Goal: Task Accomplishment & Management: Manage account settings

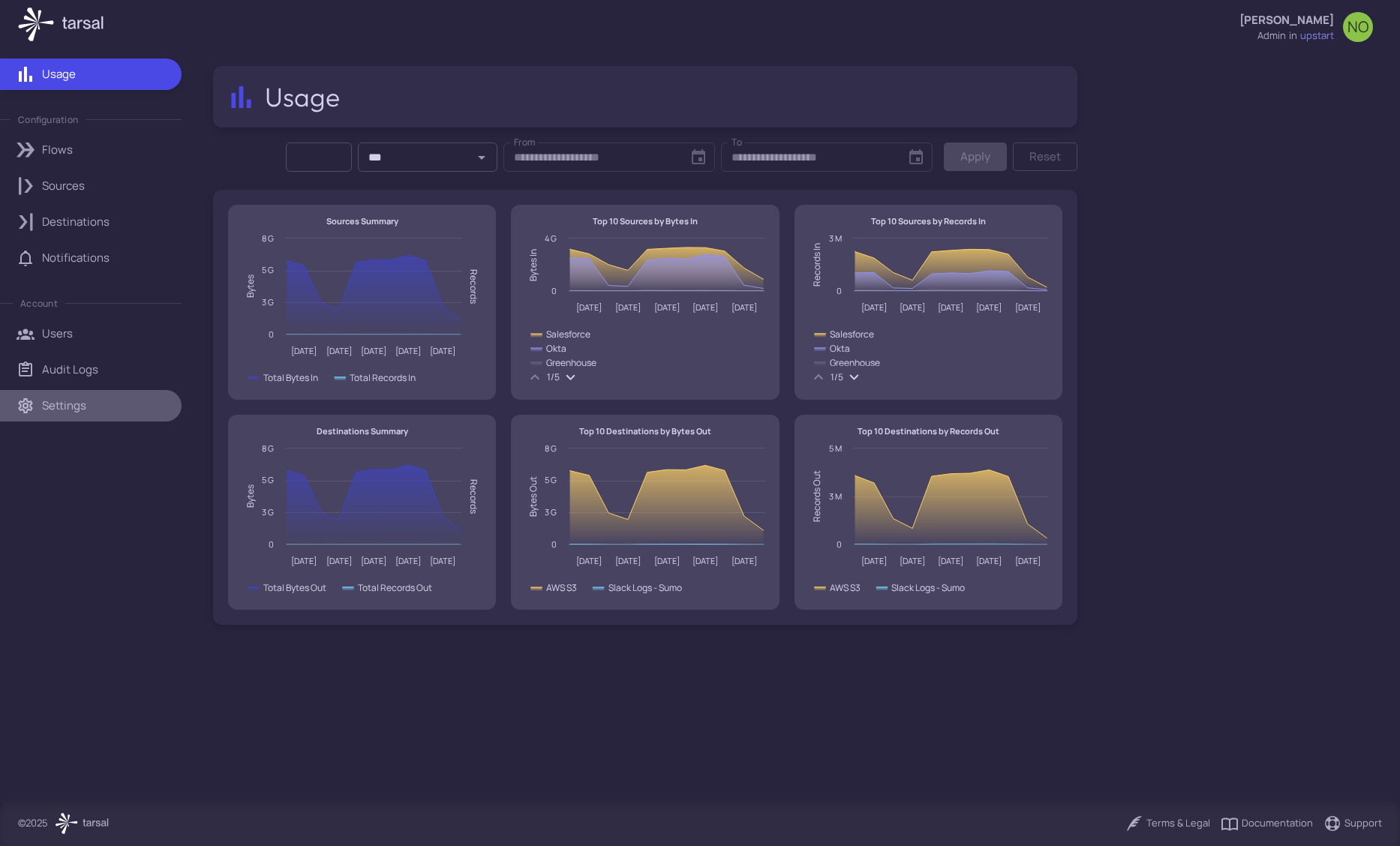
click at [84, 410] on p "Settings" at bounding box center [64, 405] width 44 height 17
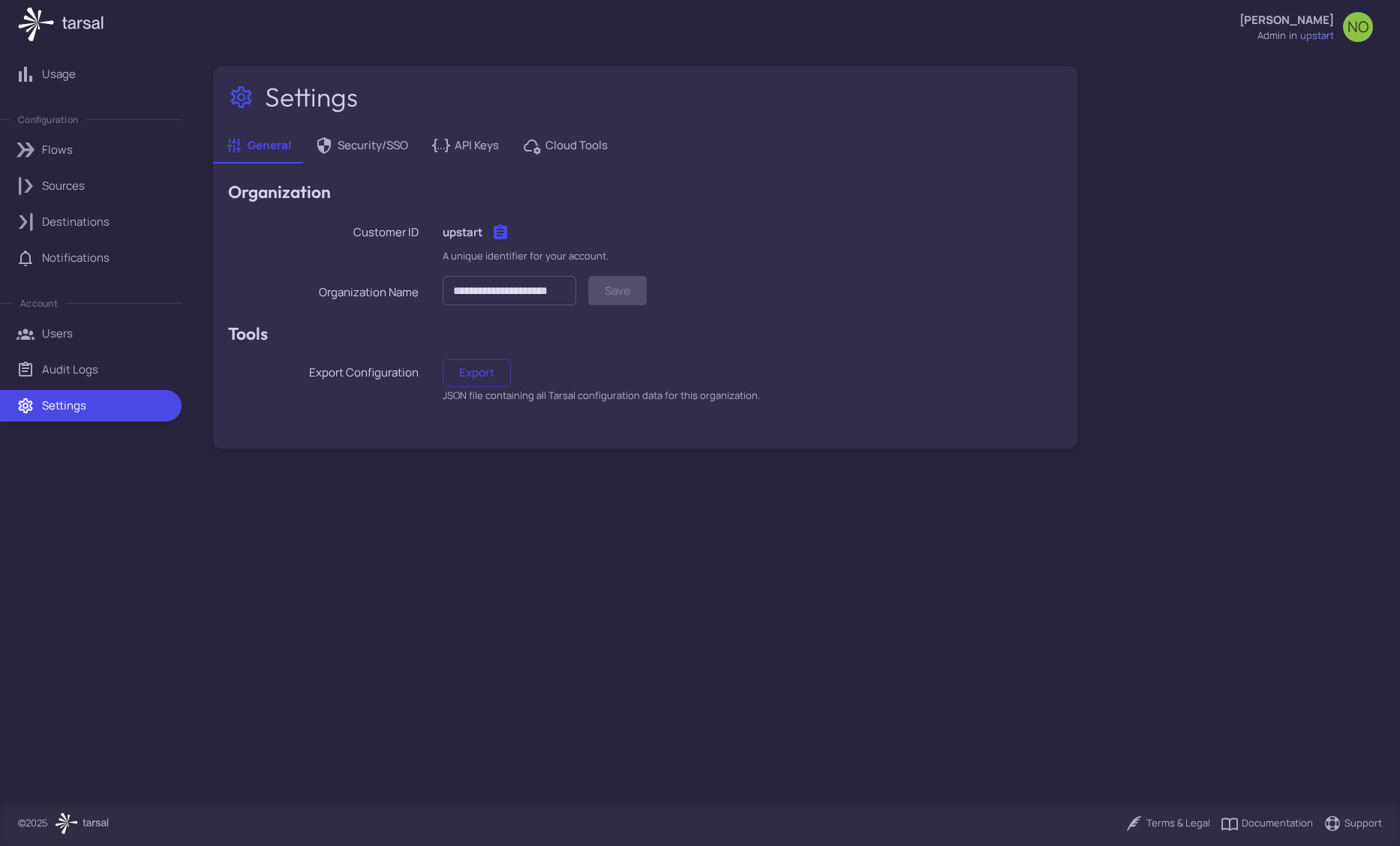
click at [52, 267] on link "Notifications" at bounding box center [91, 257] width 182 height 31
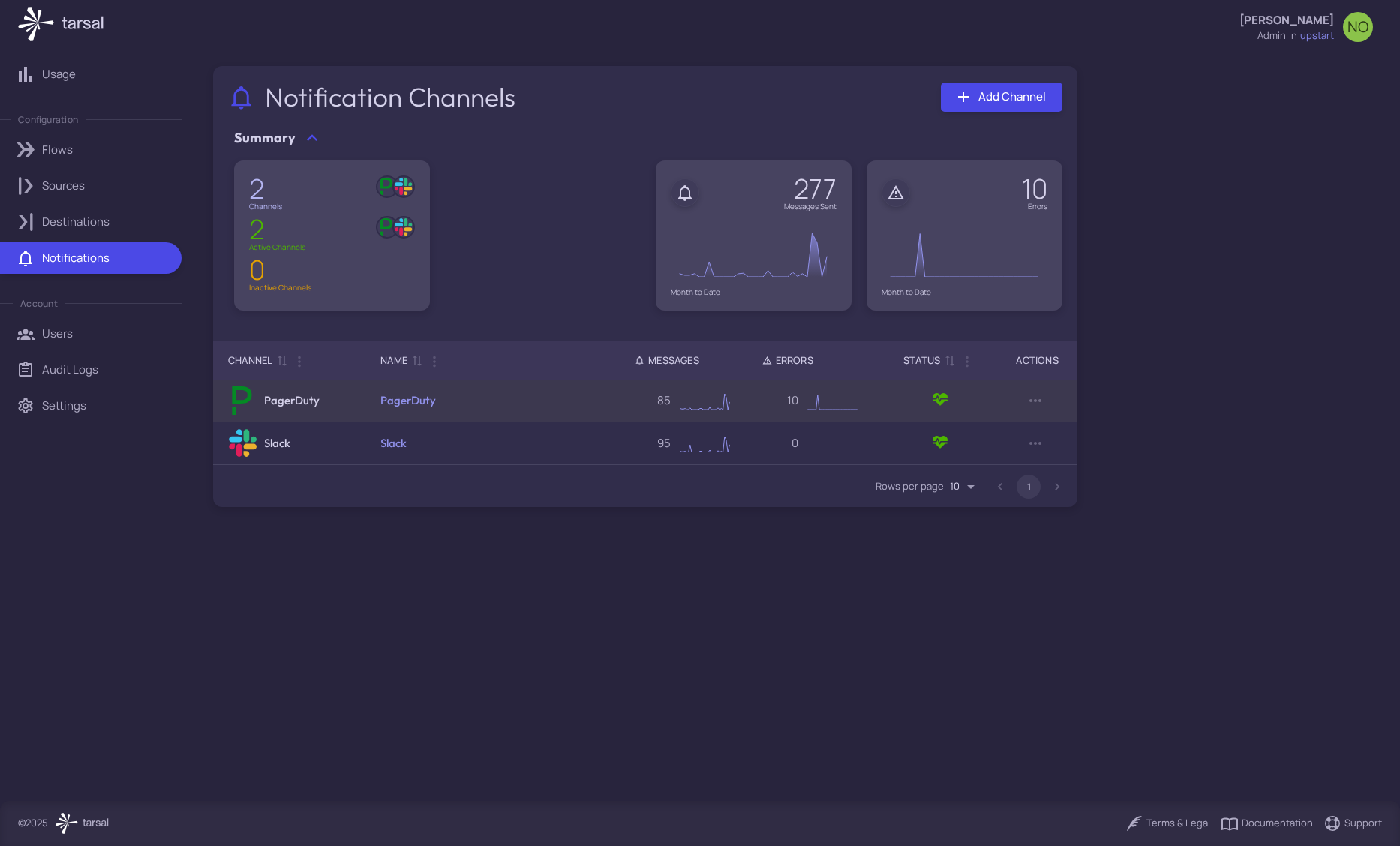
click at [408, 407] on h6 "PagerDuty" at bounding box center [408, 400] width 56 height 17
click at [418, 397] on link "PagerDuty" at bounding box center [408, 400] width 56 height 14
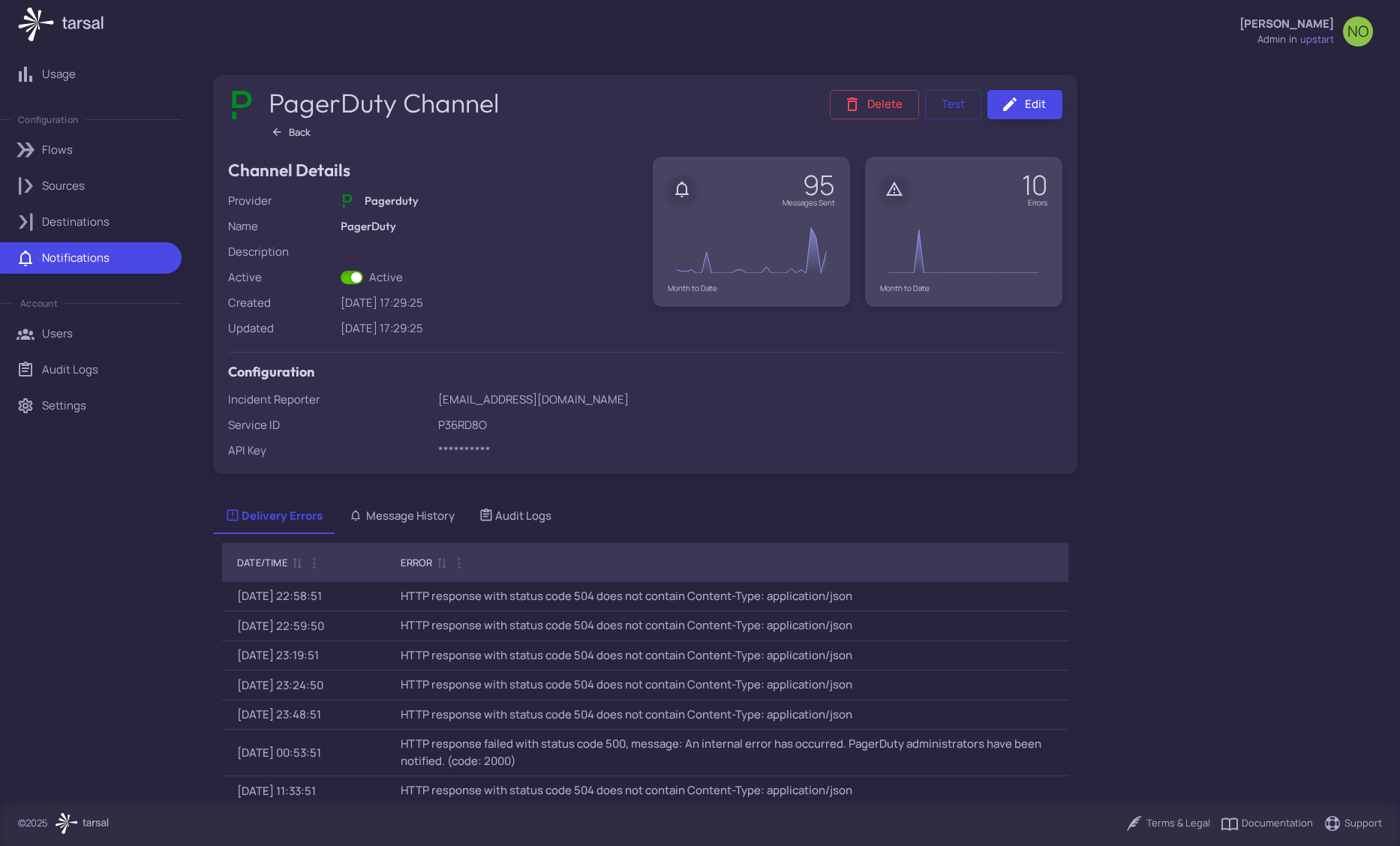
click at [1019, 97] on icon at bounding box center [1010, 104] width 18 height 18
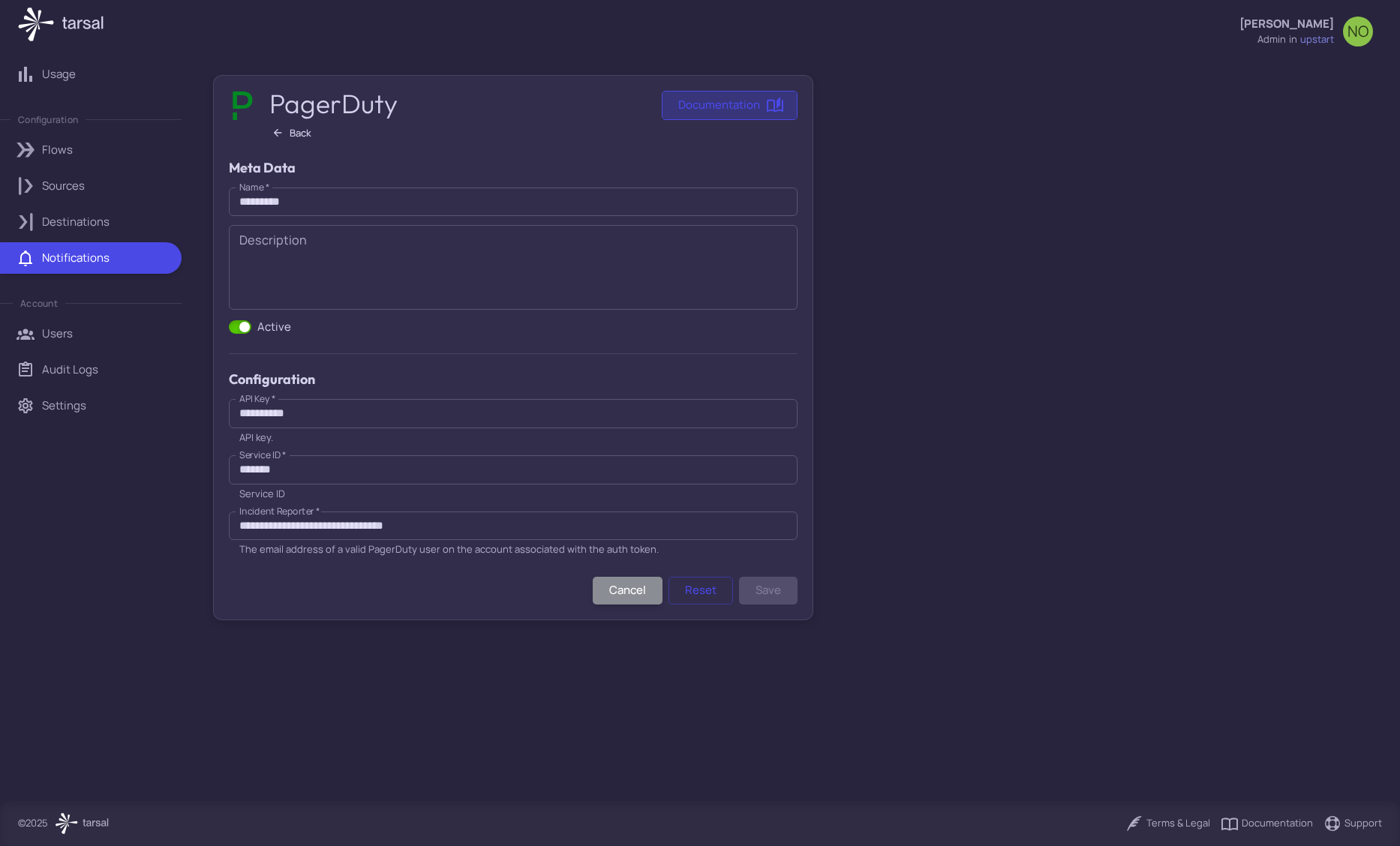
click at [742, 101] on link "Documentation" at bounding box center [730, 105] width 136 height 29
click at [945, 672] on main "**********" at bounding box center [644, 432] width 900 height 737
click at [774, 583] on button "Save" at bounding box center [768, 590] width 59 height 28
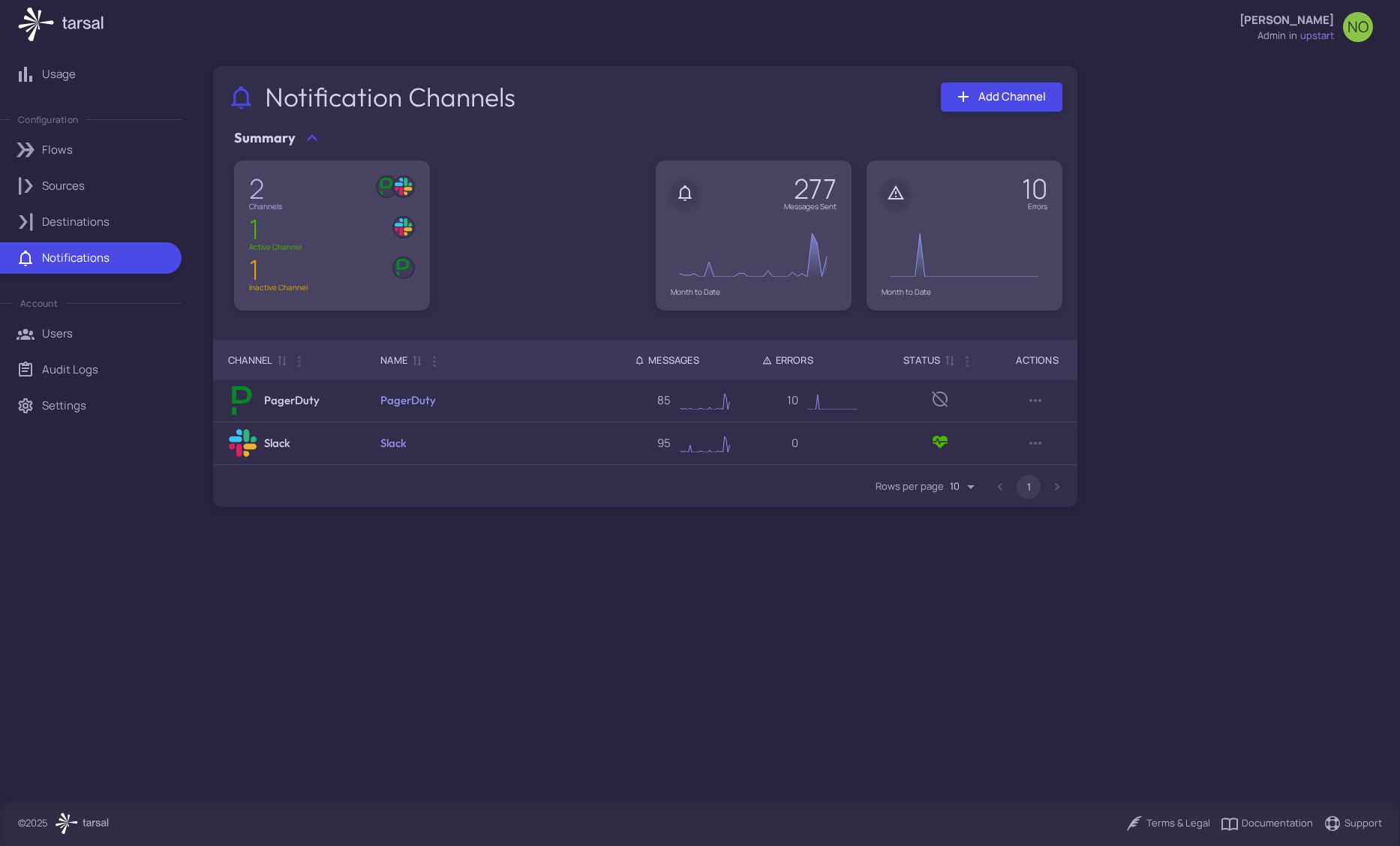
click at [471, 715] on main "Notification Channels Add Channel Summary 2 Channels .st0{fill:#048A24;} 1 Acti…" at bounding box center [644, 428] width 900 height 746
click at [97, 211] on link "Destinations" at bounding box center [91, 221] width 182 height 31
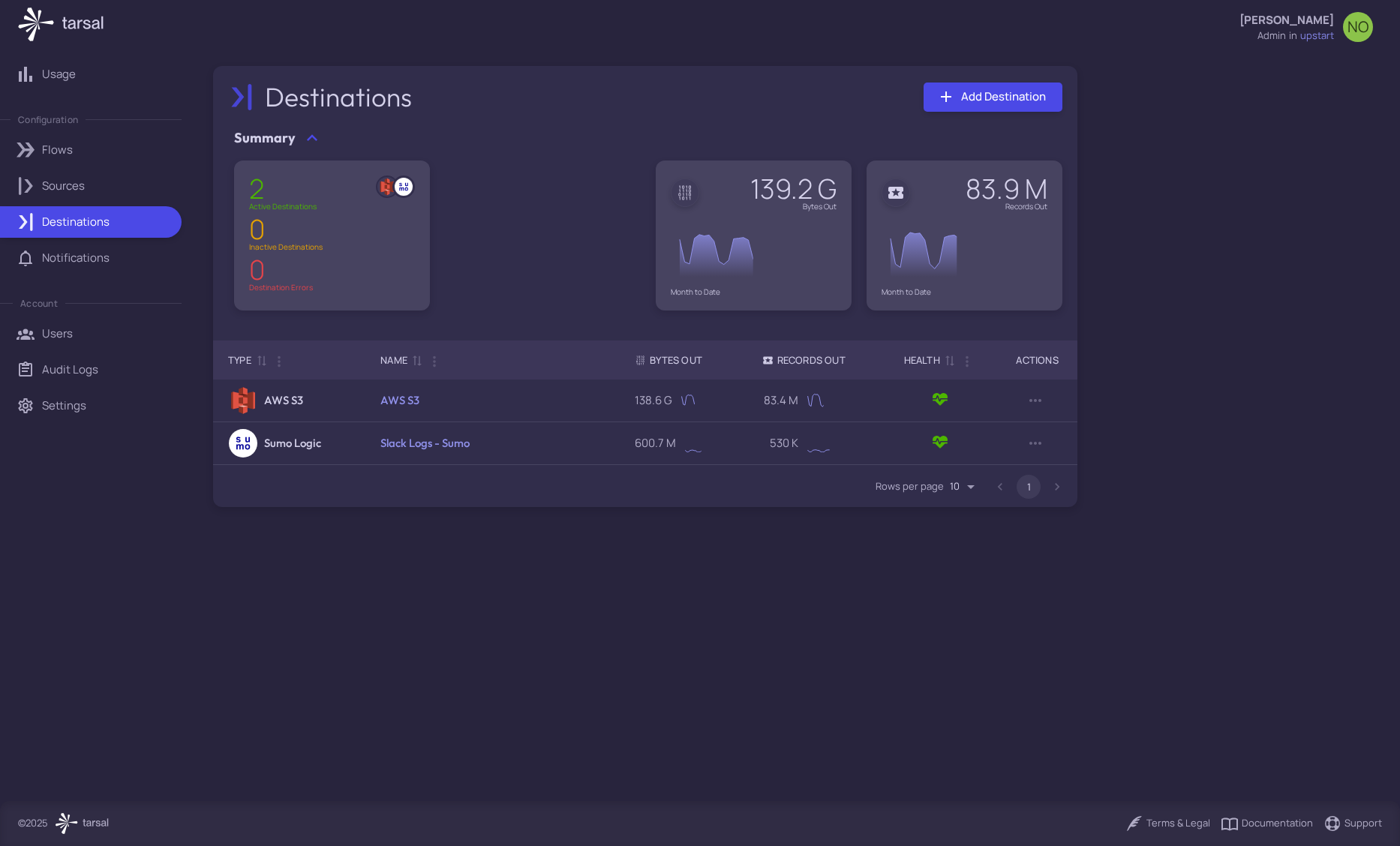
click at [88, 179] on div "Sources" at bounding box center [106, 186] width 129 height 17
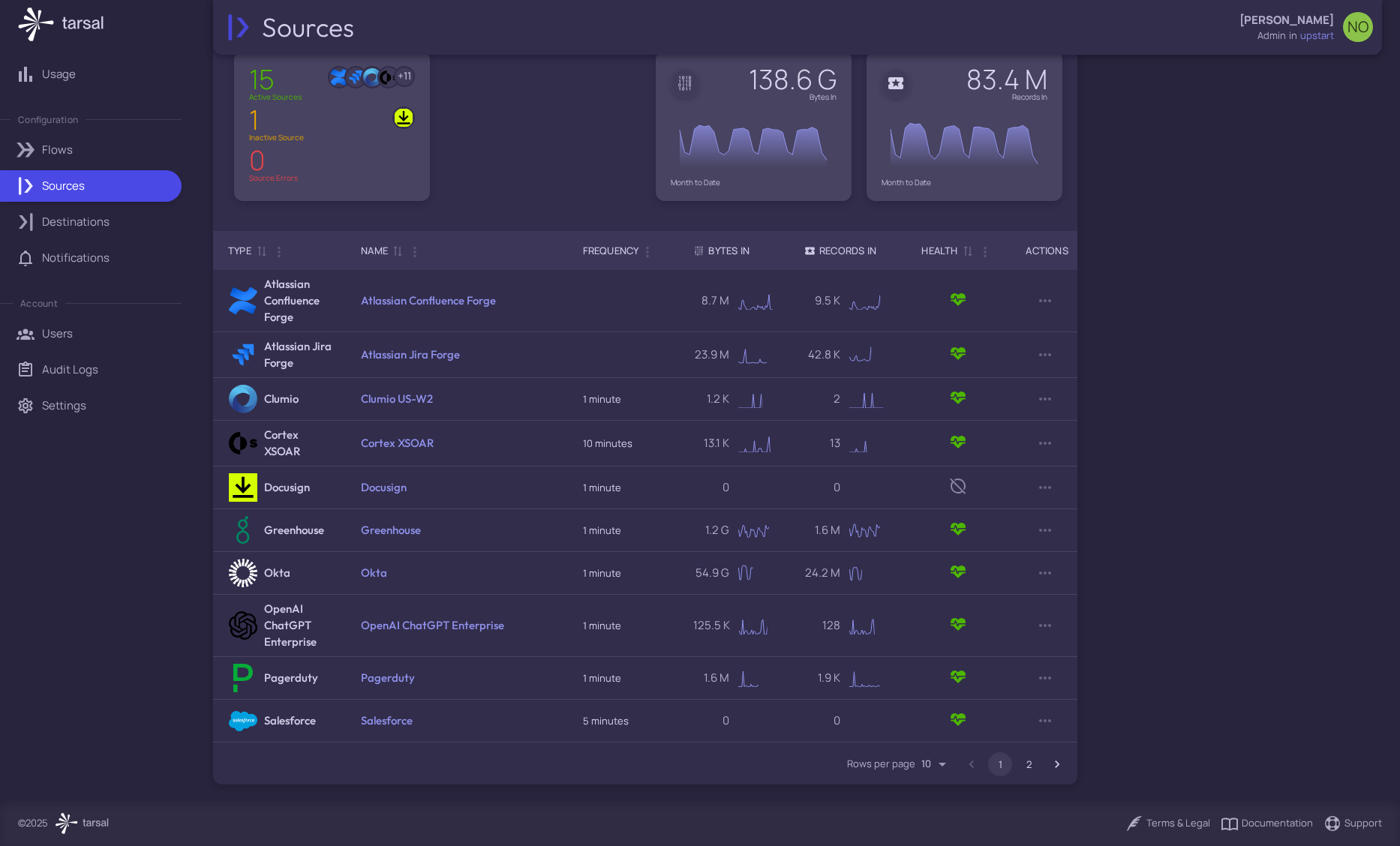
scroll to position [111, 0]
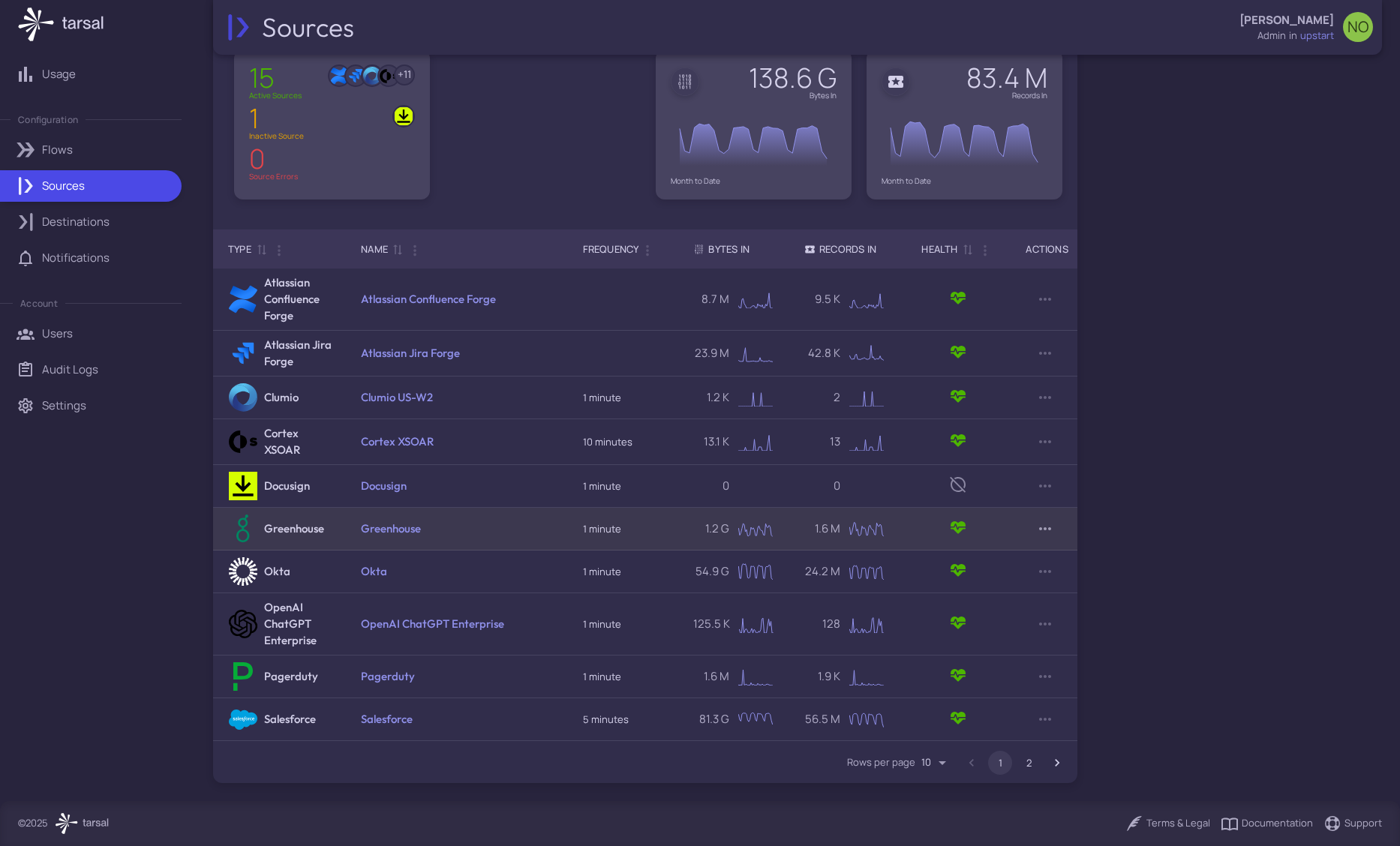
click at [1051, 529] on icon "Row Actions" at bounding box center [1045, 529] width 12 height 3
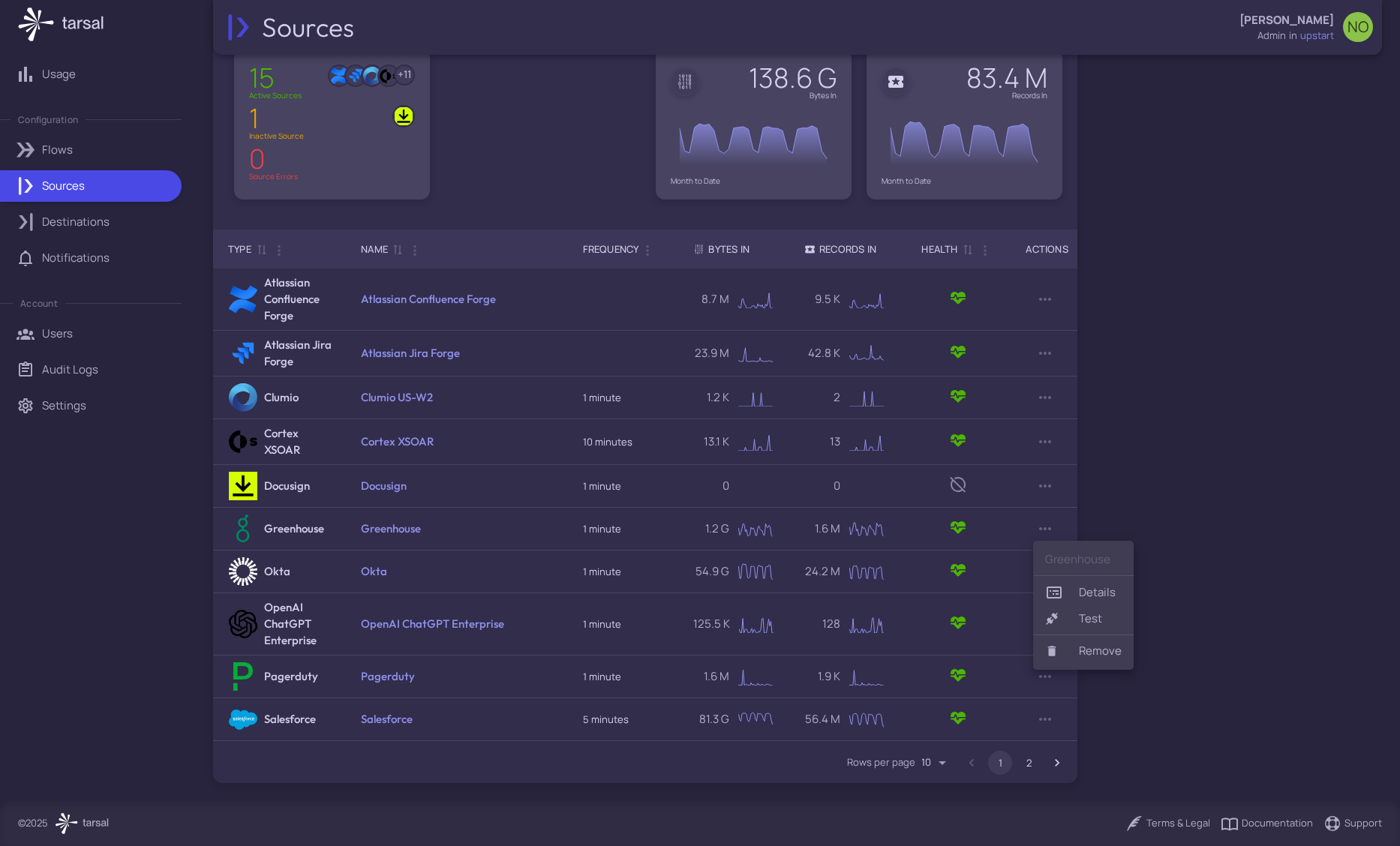
click at [1097, 594] on link "Details" at bounding box center [1083, 593] width 101 height 27
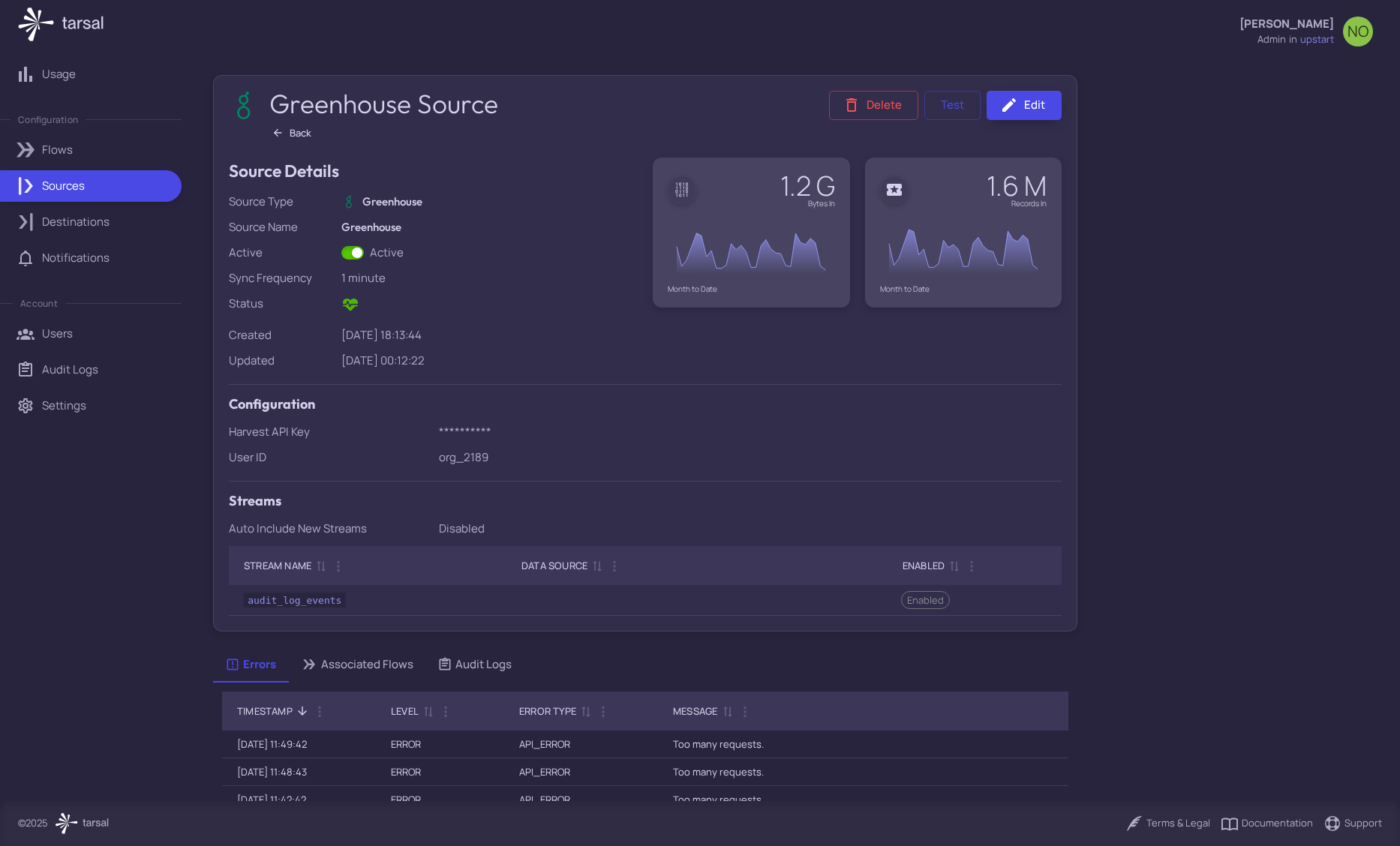
click at [1037, 105] on link "Edit" at bounding box center [1023, 105] width 75 height 29
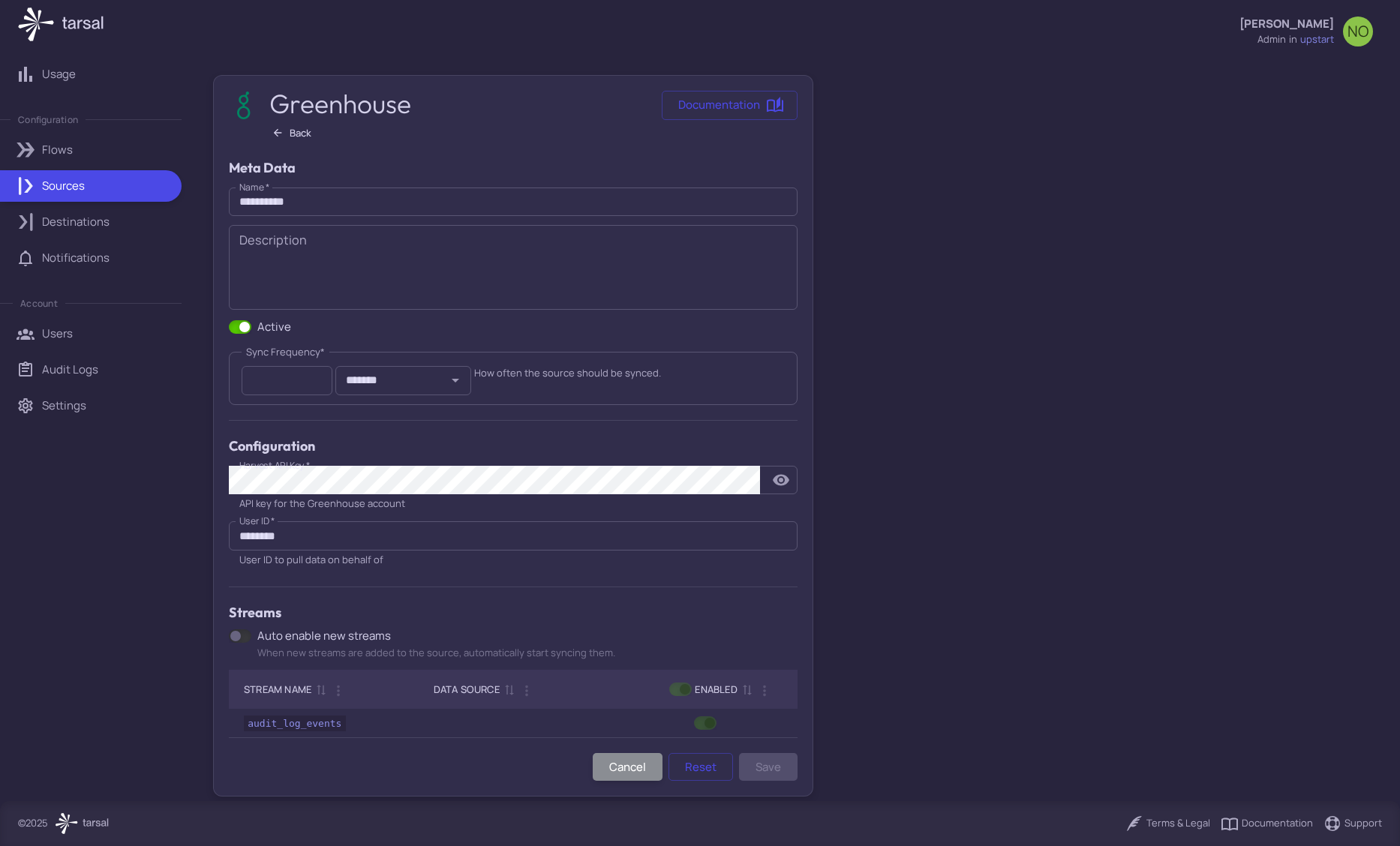
click at [297, 384] on input "*" at bounding box center [286, 380] width 91 height 29
type input "*"
click at [771, 767] on button "Save" at bounding box center [768, 766] width 59 height 28
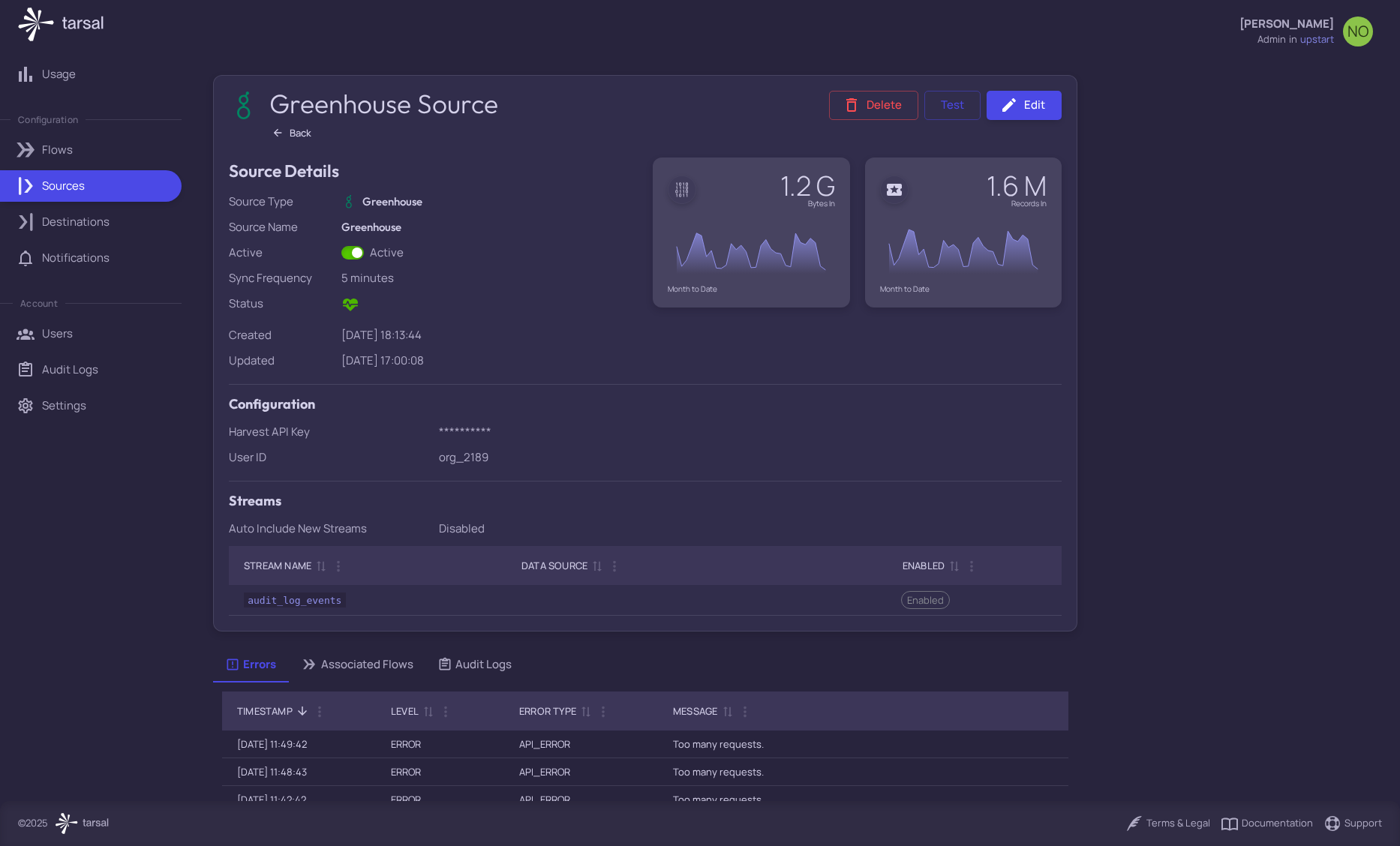
click at [87, 662] on div "Usage Configuration Flows Sources Destinations Notifications Account Users Audi…" at bounding box center [97, 425] width 195 height 753
